Goal: Task Accomplishment & Management: Use online tool/utility

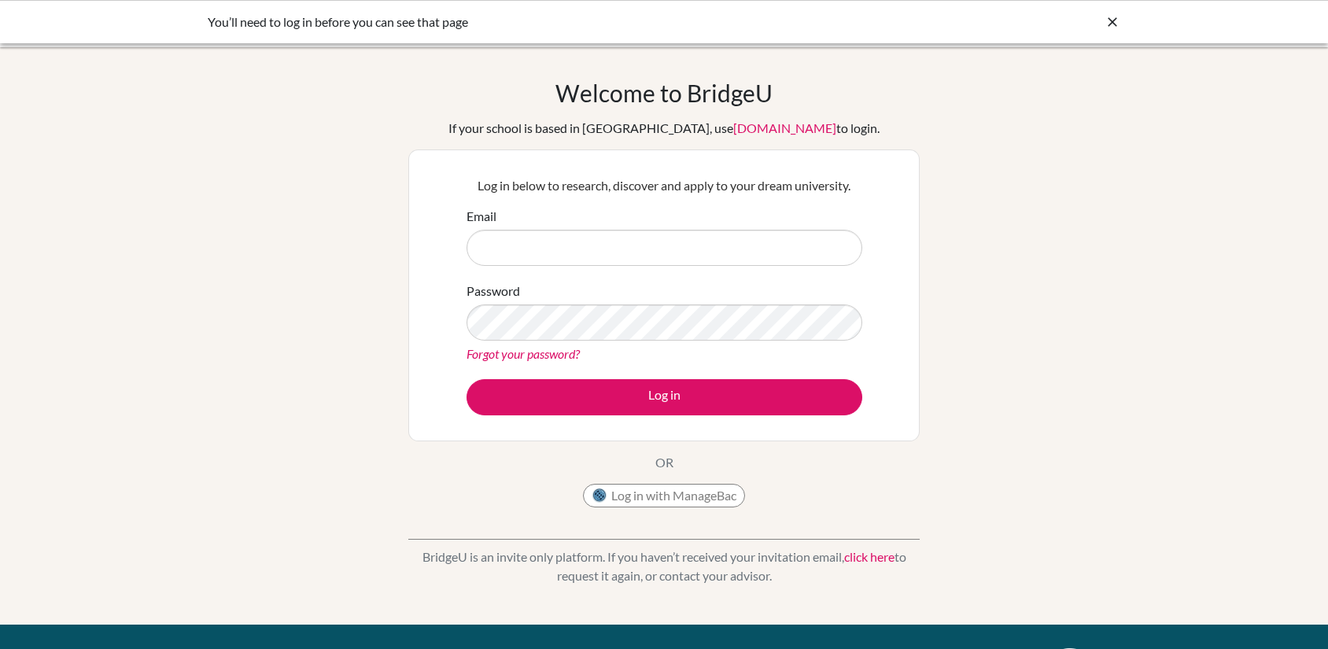
type input "linlin.yap@acsinternational.edu.sg"
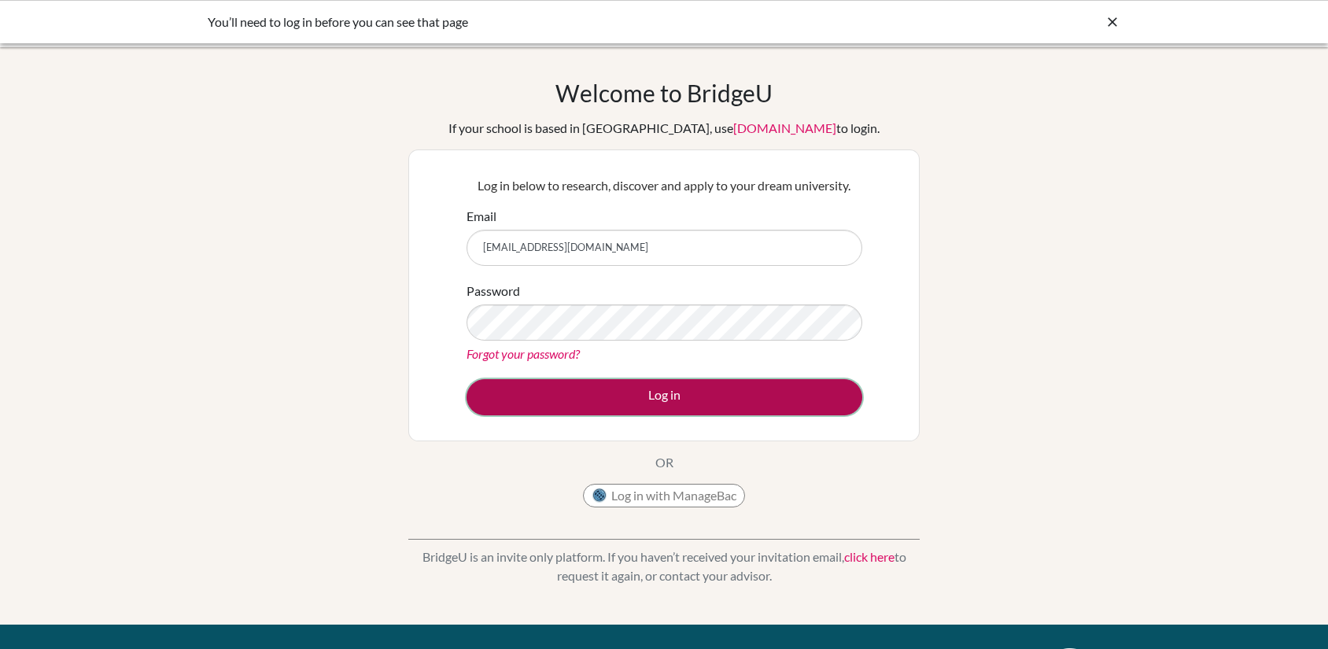
click at [736, 400] on button "Log in" at bounding box center [664, 397] width 396 height 36
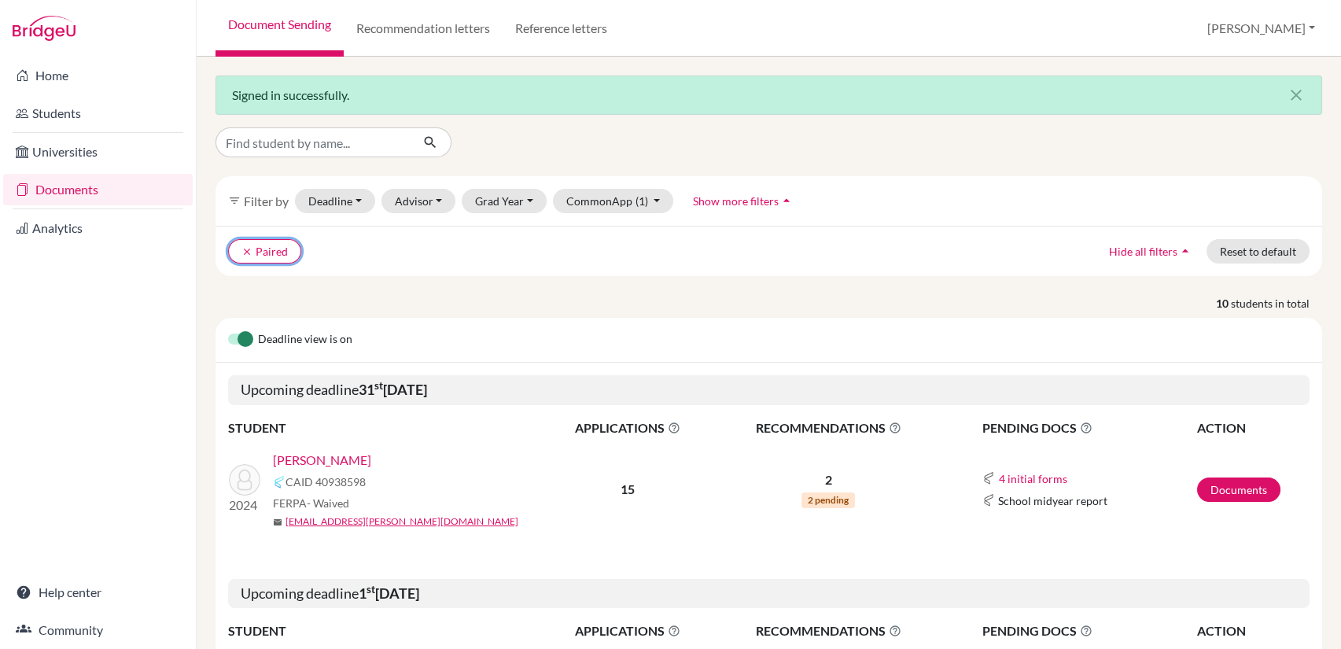
click at [240, 251] on button "clear Paired" at bounding box center [264, 251] width 73 height 24
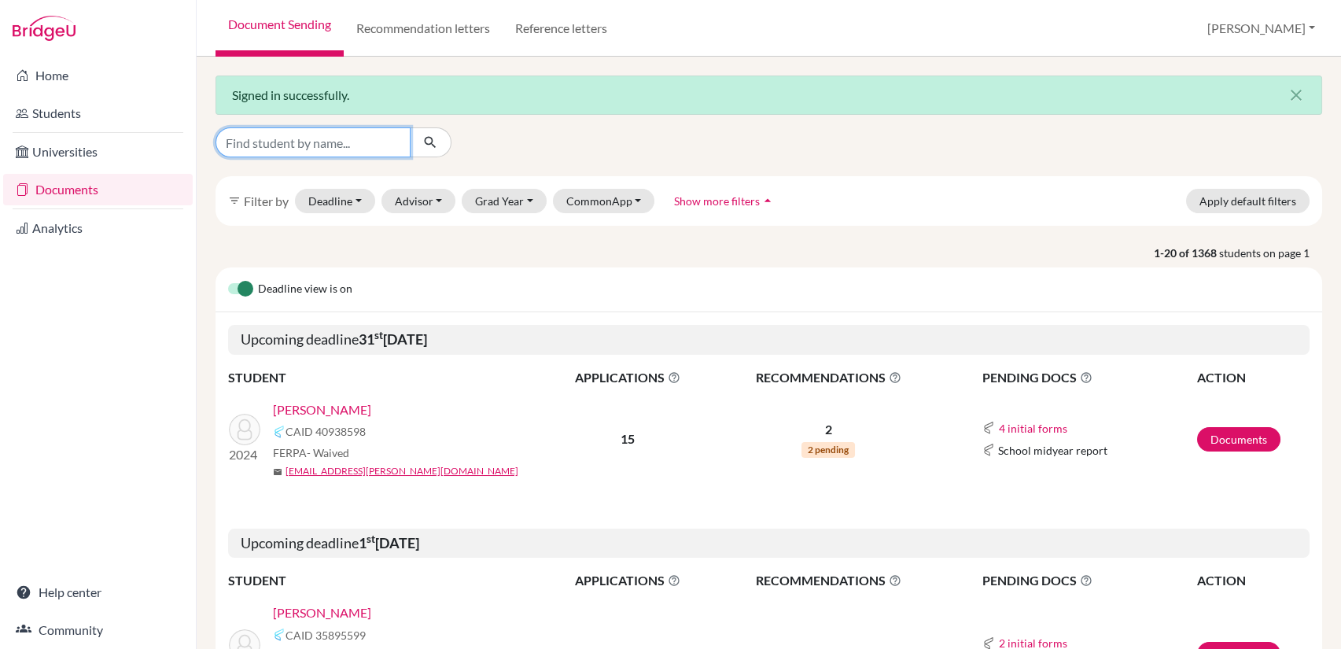
drag, startPoint x: 312, startPoint y: 130, endPoint x: 302, endPoint y: 134, distance: 10.2
click at [312, 130] on input "Find student by name..." at bounding box center [313, 142] width 195 height 30
type input "[PERSON_NAME]"
click button "submit" at bounding box center [431, 142] width 42 height 30
